Goal: Share content

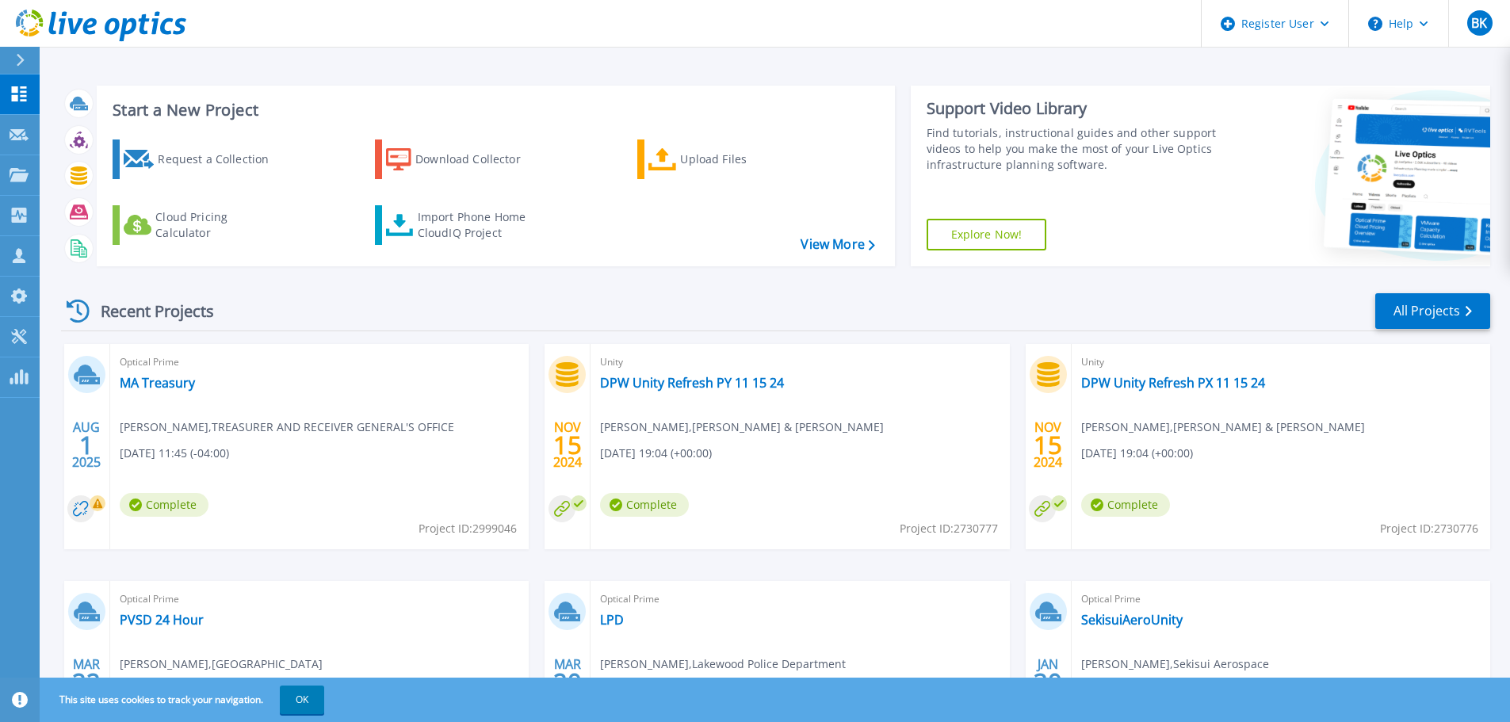
click at [160, 392] on div "Optical Prime MA Treasury [PERSON_NAME] , TREASURER AND RECEIVER GENERAL'S OFFI…" at bounding box center [319, 446] width 419 height 205
click at [161, 387] on link "MA Treasury" at bounding box center [157, 383] width 75 height 16
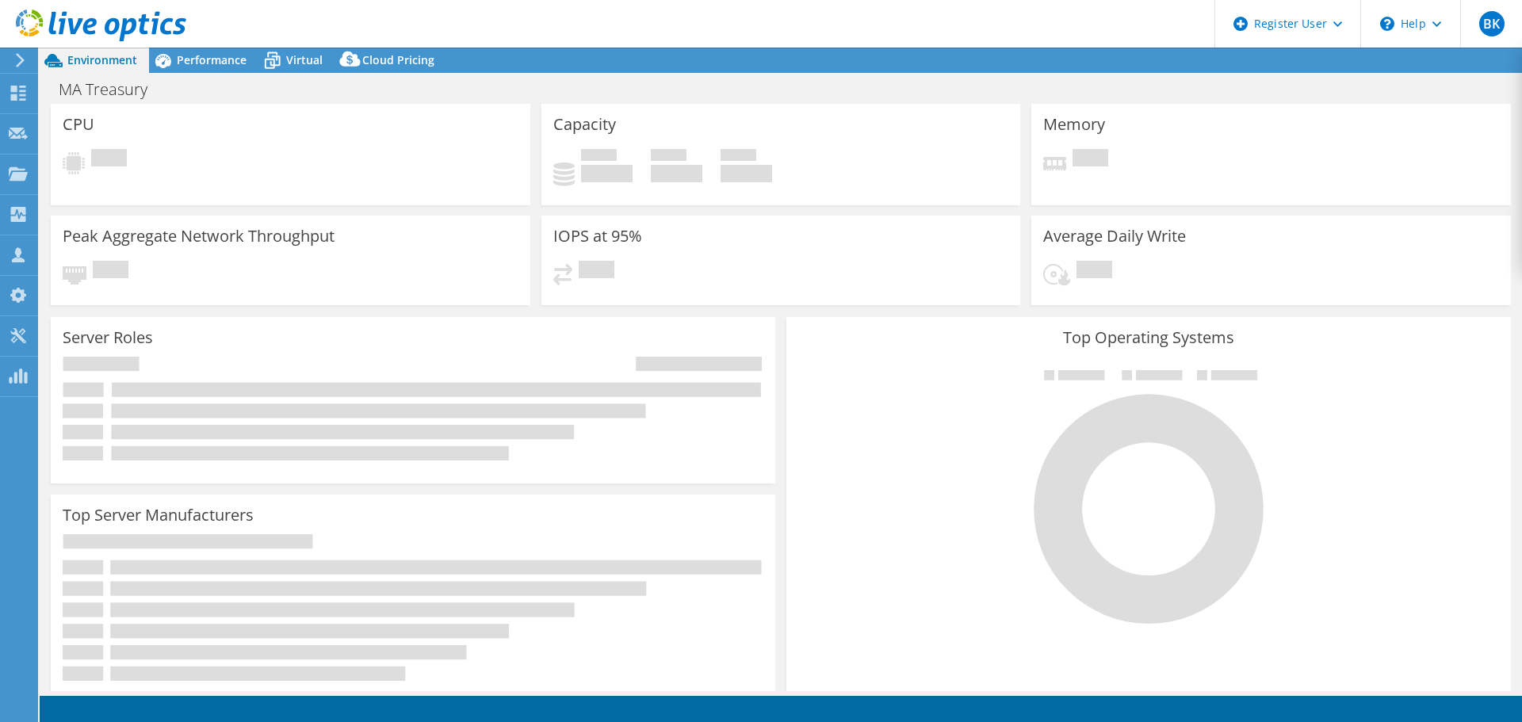
select select "USD"
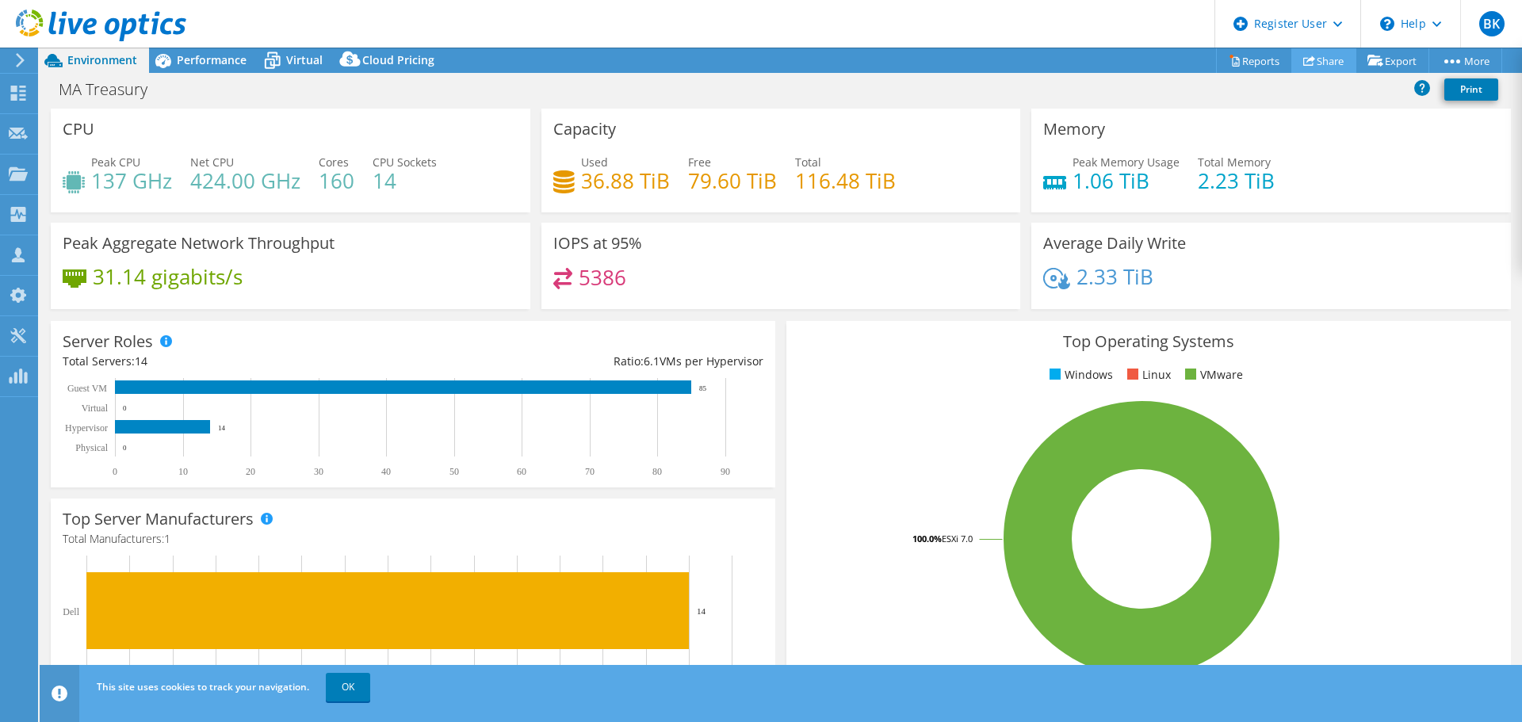
click at [1314, 67] on link "Share" at bounding box center [1323, 60] width 65 height 25
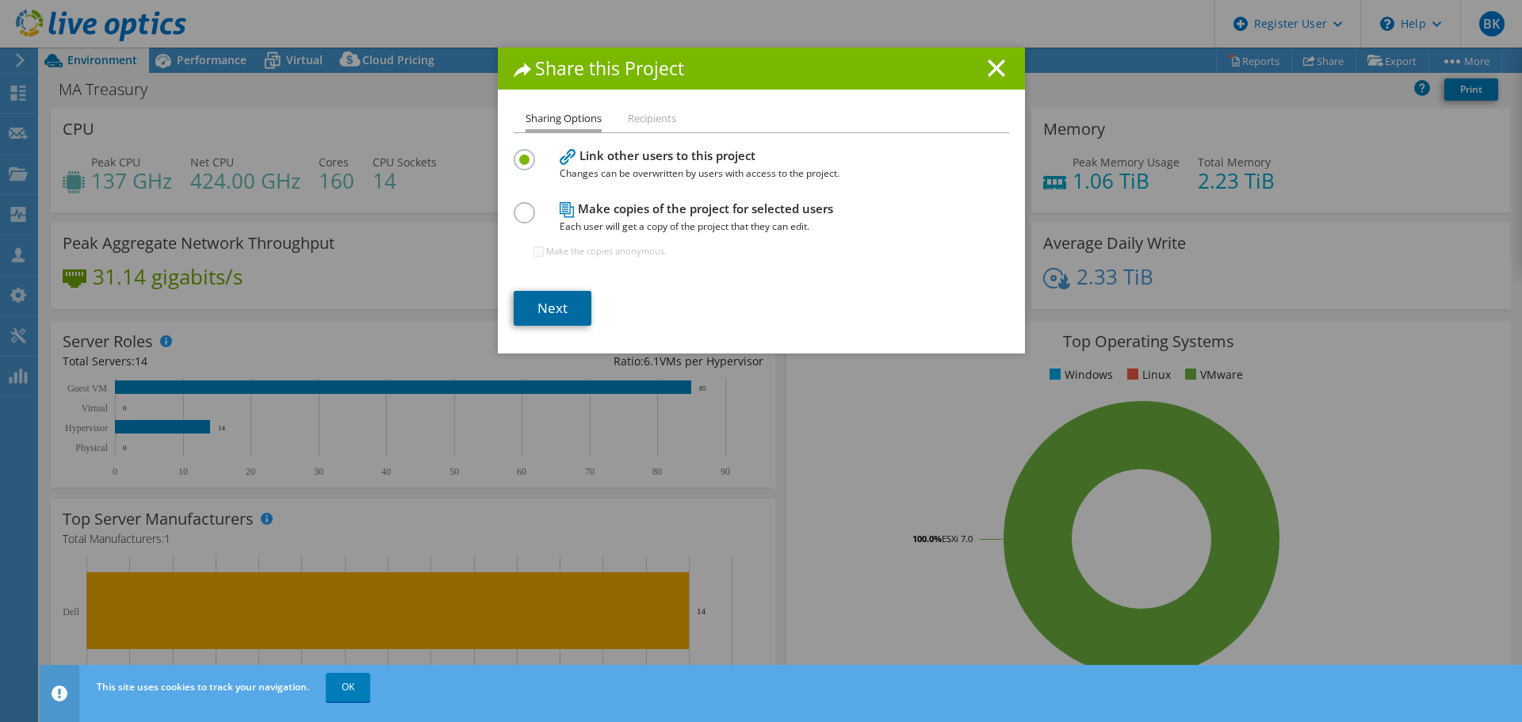
click at [557, 308] on link "Next" at bounding box center [553, 308] width 78 height 35
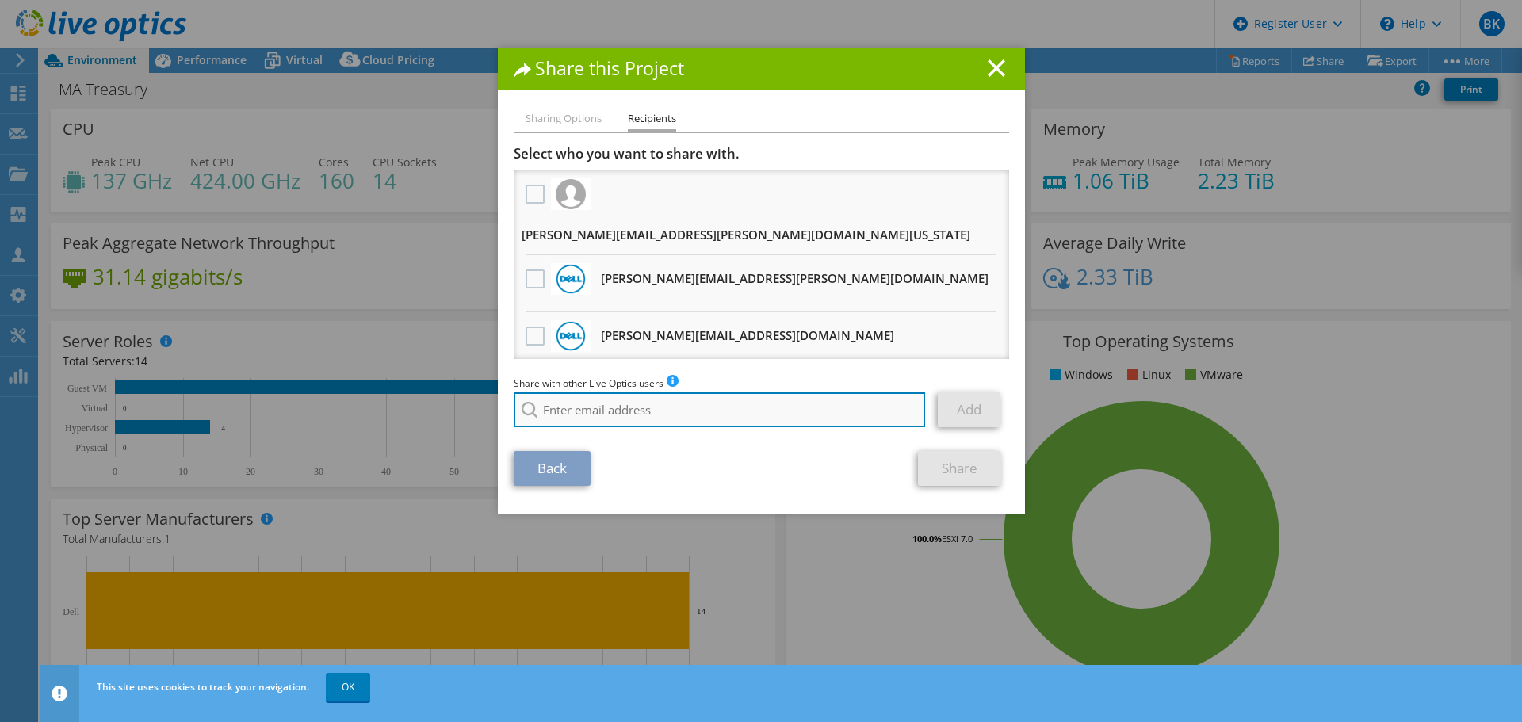
click at [694, 409] on input "search" at bounding box center [720, 409] width 412 height 35
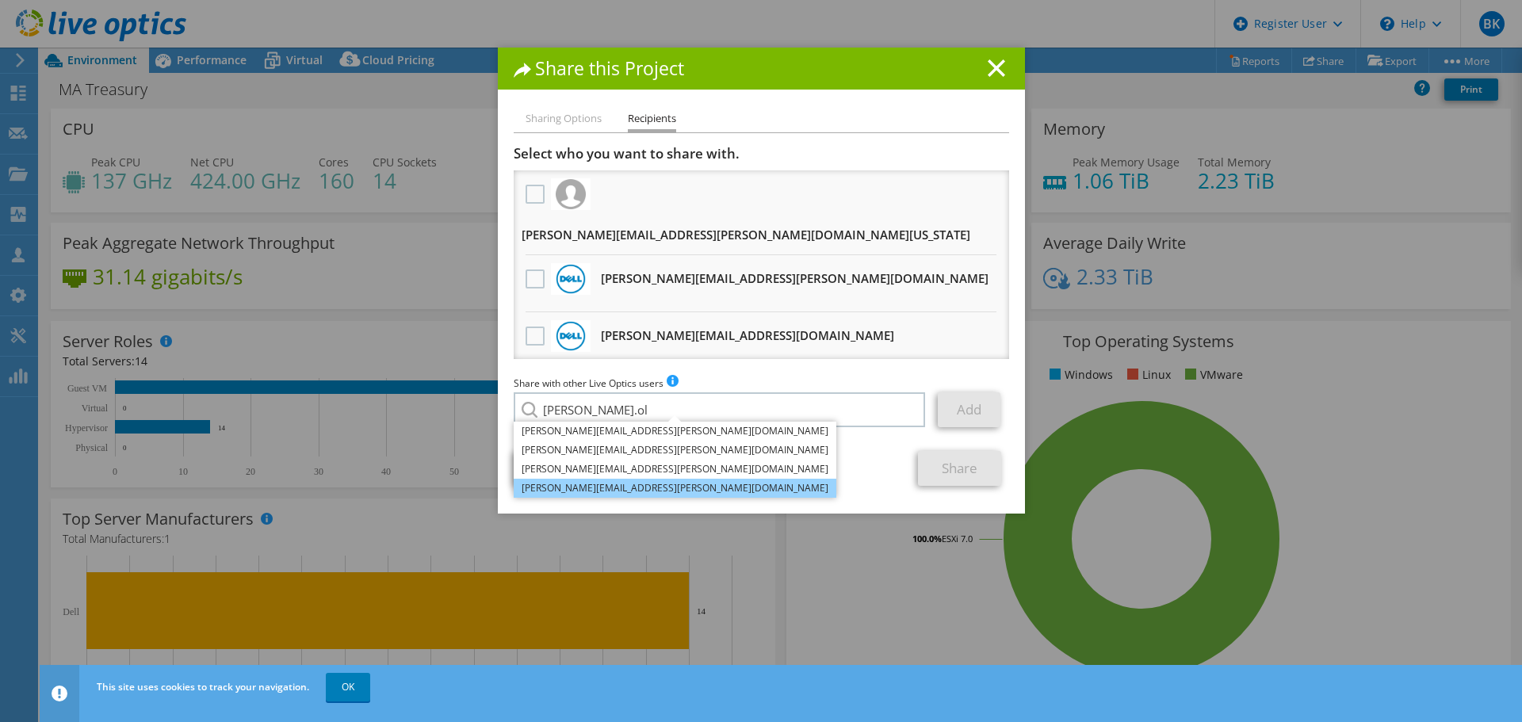
click at [637, 495] on li "[PERSON_NAME][EMAIL_ADDRESS][PERSON_NAME][DOMAIN_NAME]" at bounding box center [675, 488] width 323 height 19
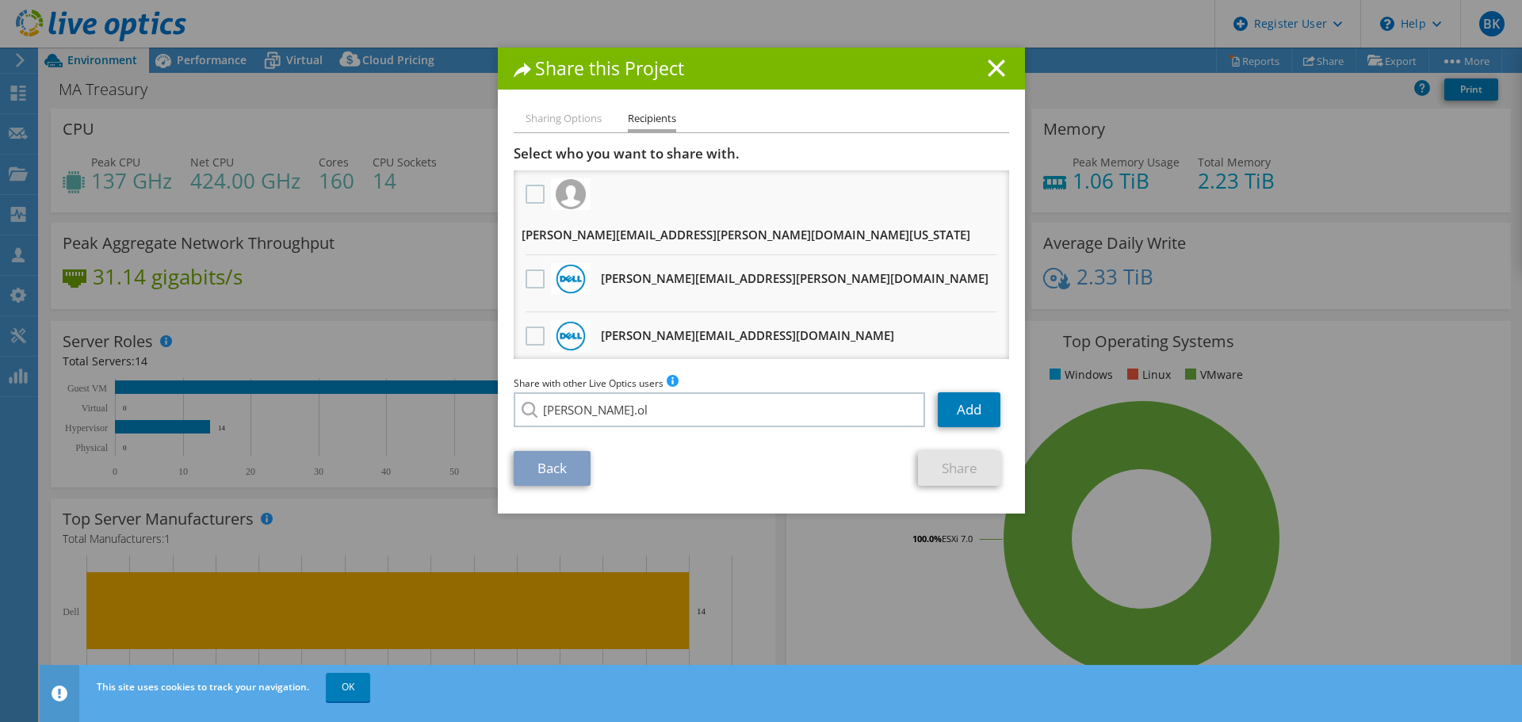
type input "[PERSON_NAME][EMAIL_ADDRESS][PERSON_NAME][DOMAIN_NAME]"
click at [975, 407] on link "Add" at bounding box center [969, 409] width 63 height 35
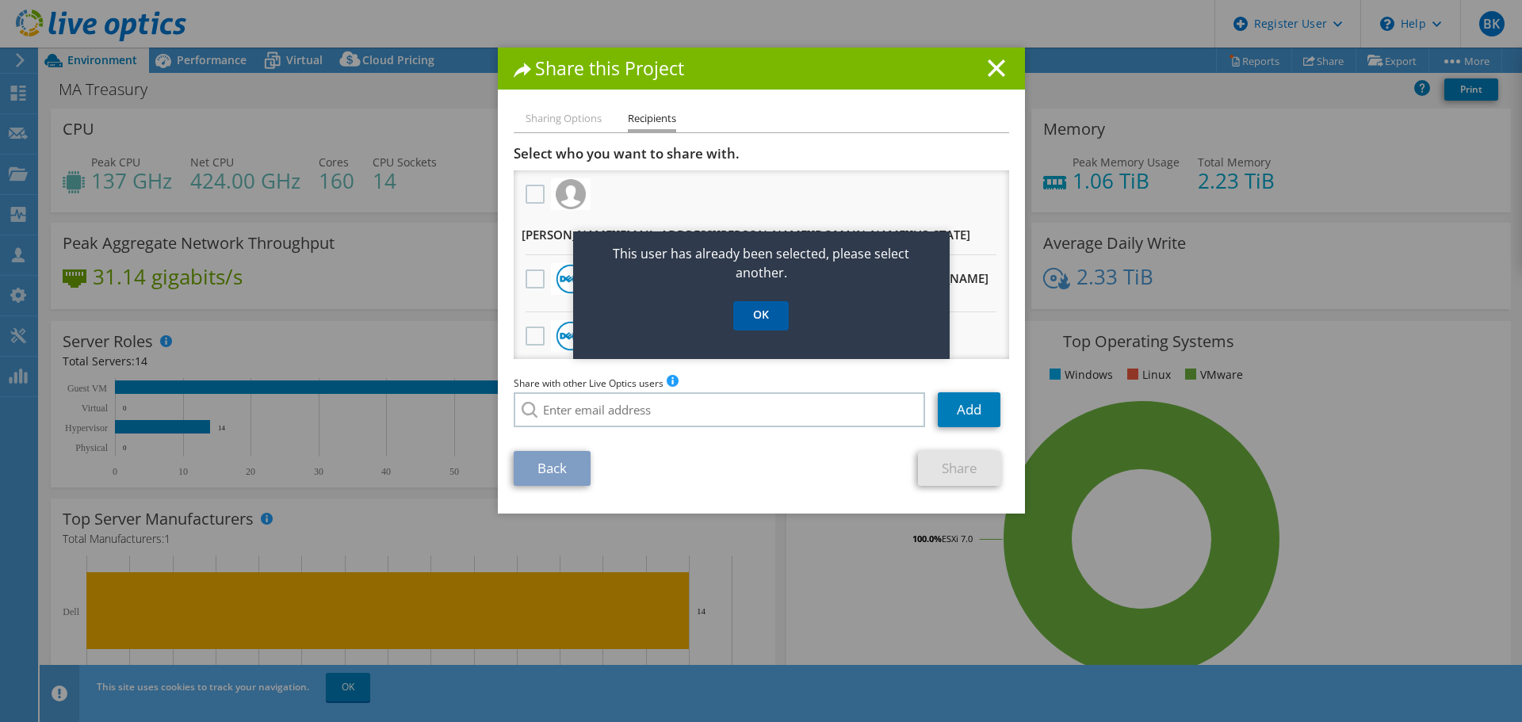
click at [762, 322] on link "OK" at bounding box center [760, 315] width 55 height 29
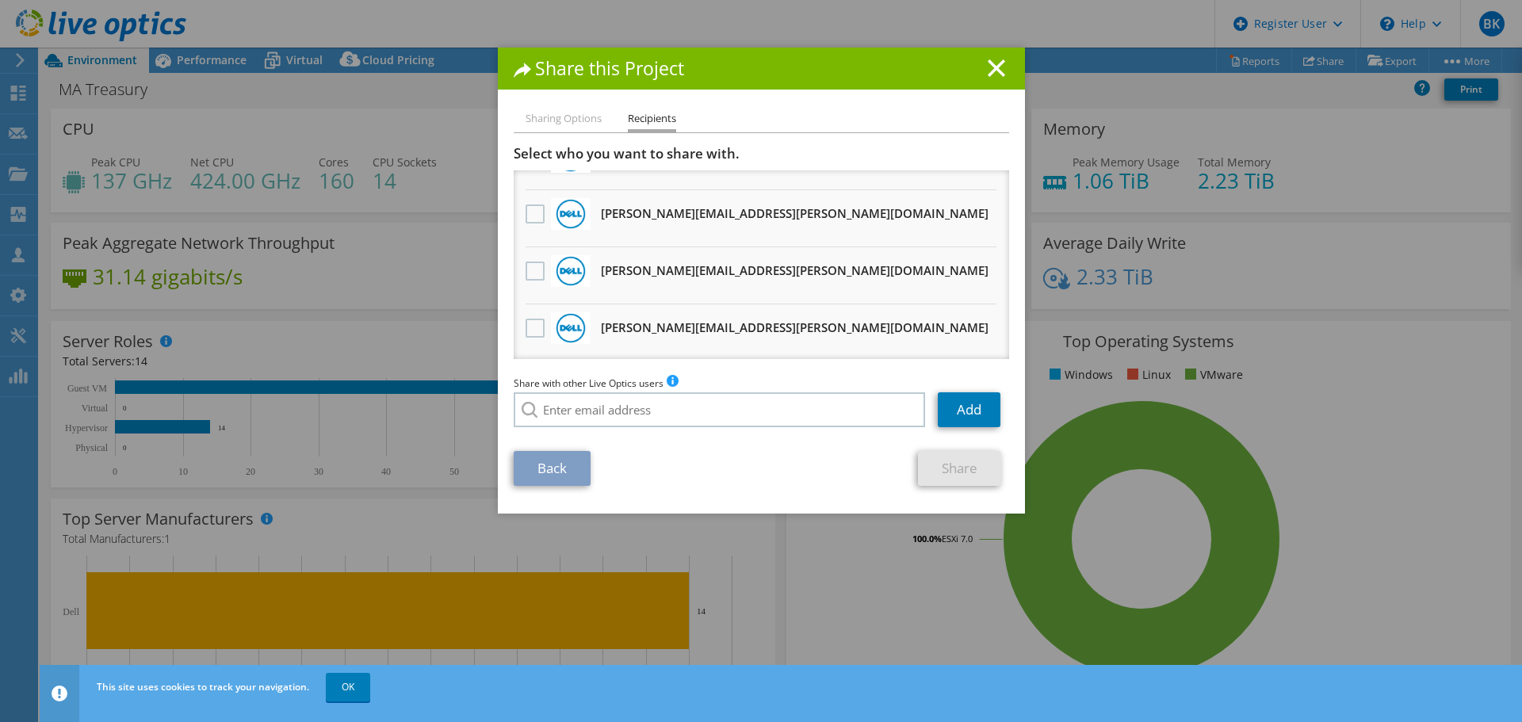
scroll to position [473, 0]
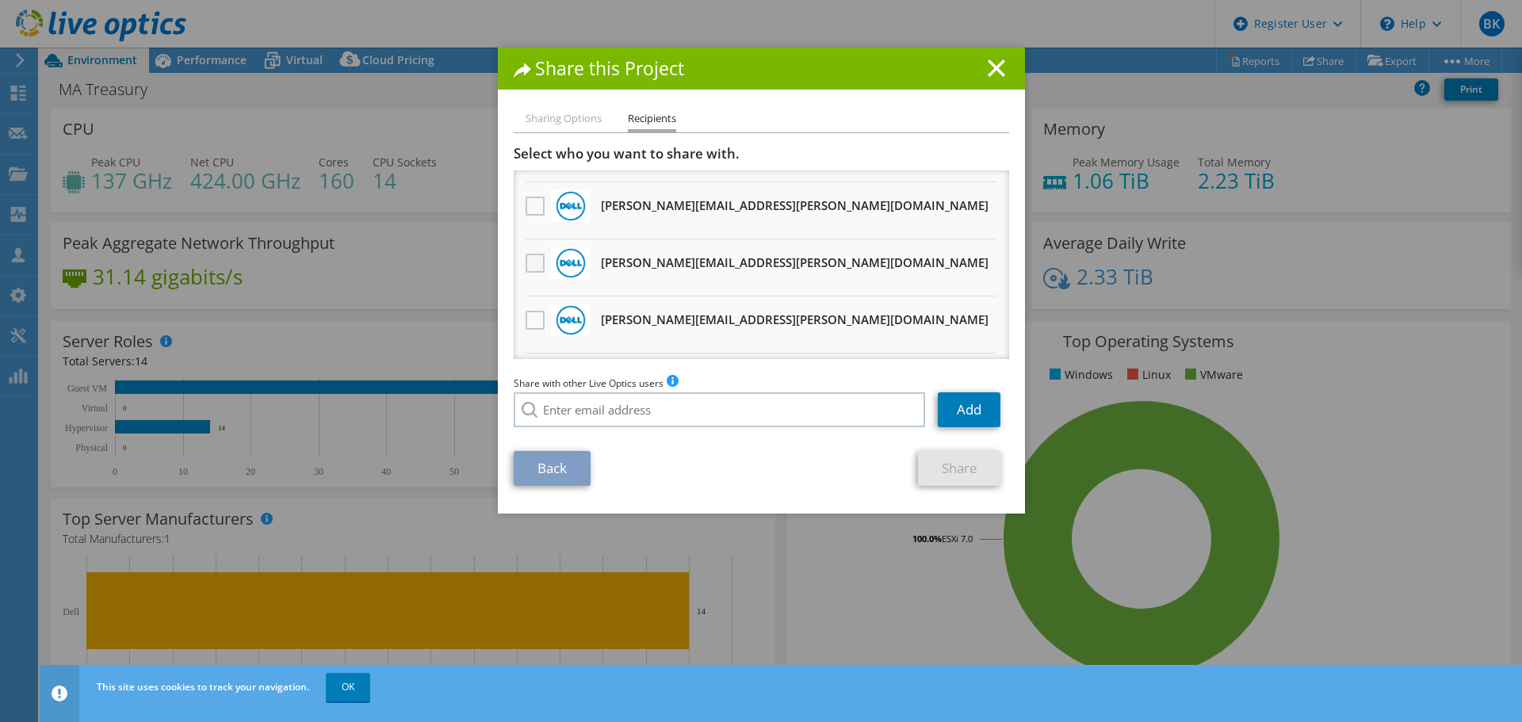
click at [534, 254] on label at bounding box center [537, 263] width 23 height 19
click at [0, 0] on input "checkbox" at bounding box center [0, 0] width 0 height 0
click at [928, 465] on link "Share" at bounding box center [959, 468] width 83 height 35
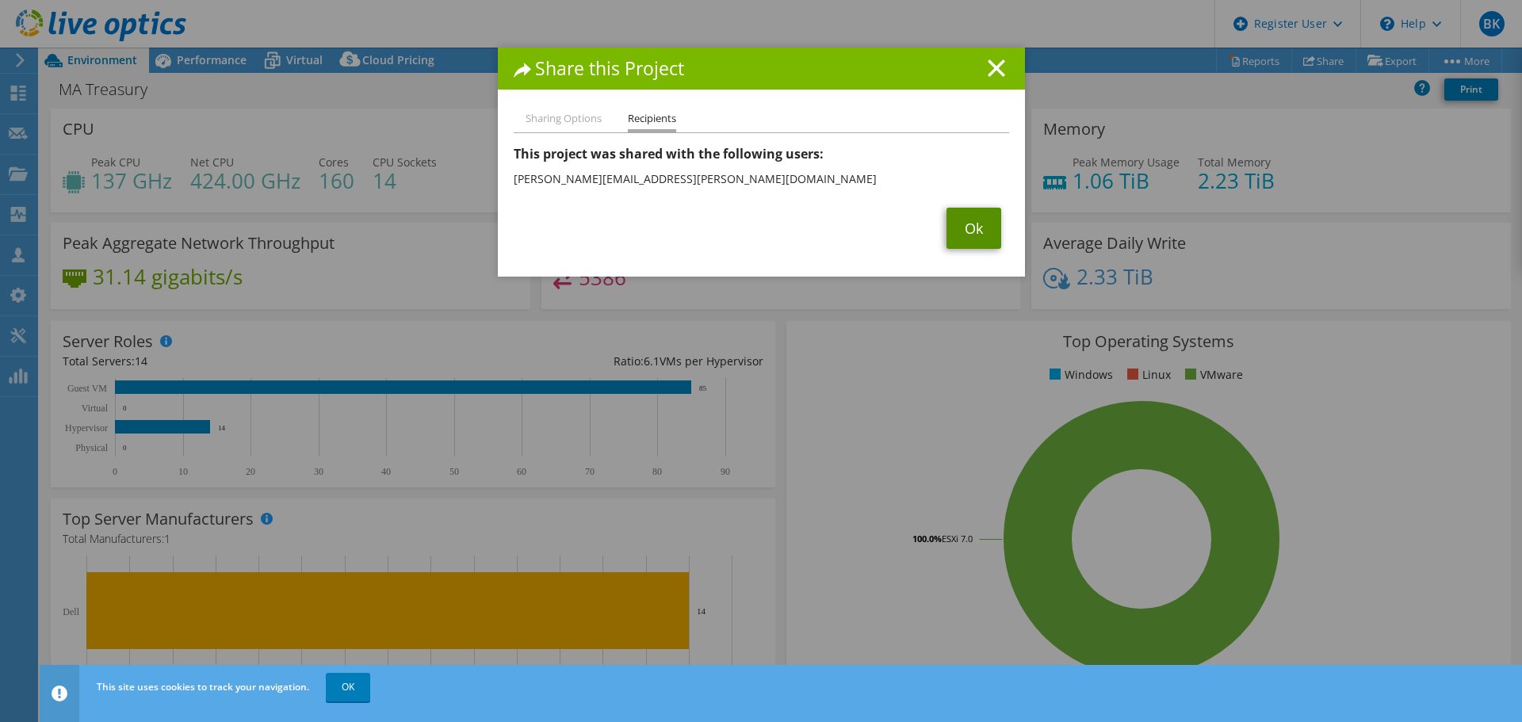
click at [947, 228] on link "Ok" at bounding box center [974, 228] width 55 height 41
